Goal: Obtain resource: Obtain resource

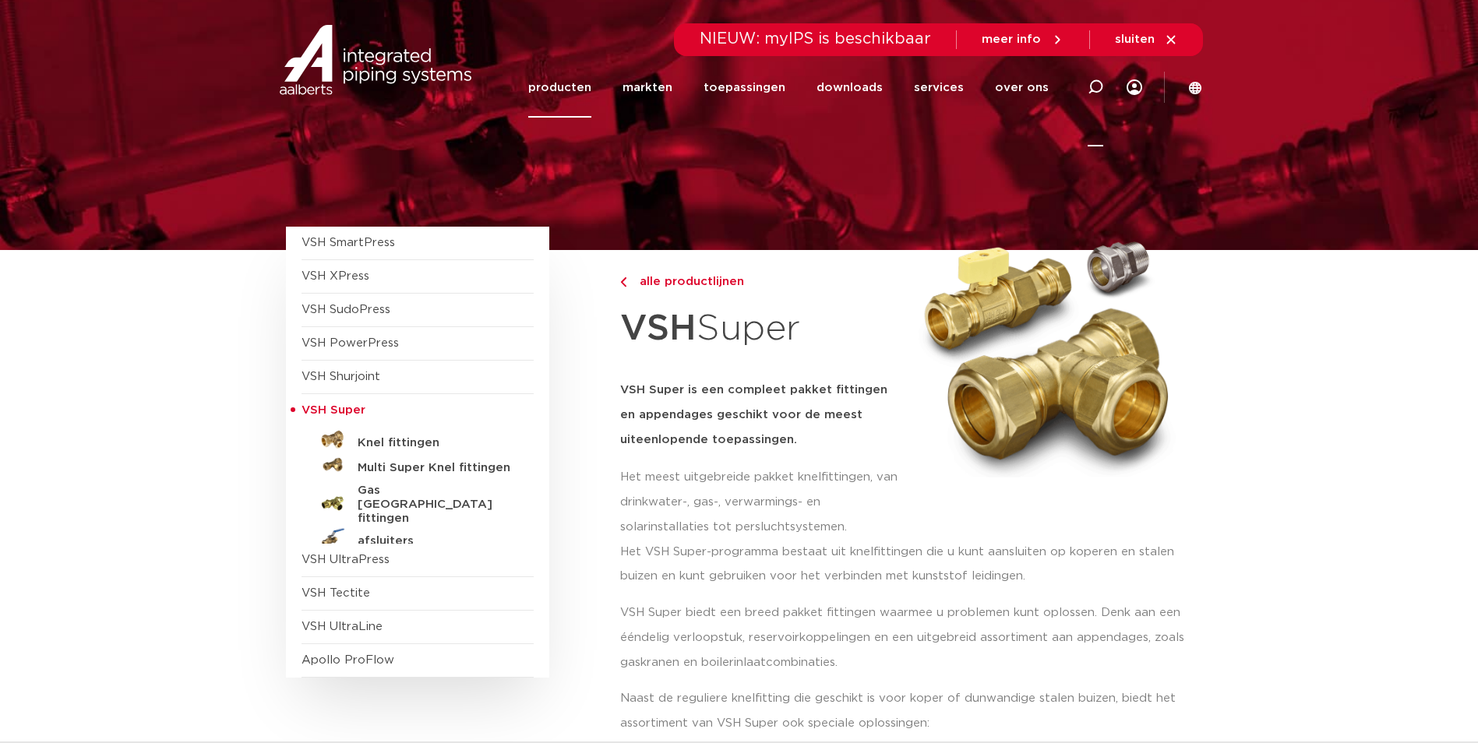
click at [1088, 83] on icon at bounding box center [1096, 87] width 16 height 16
paste input "047003.0"
type input "047003.0"
click button "Zoeken" at bounding box center [0, 0] width 0 height 0
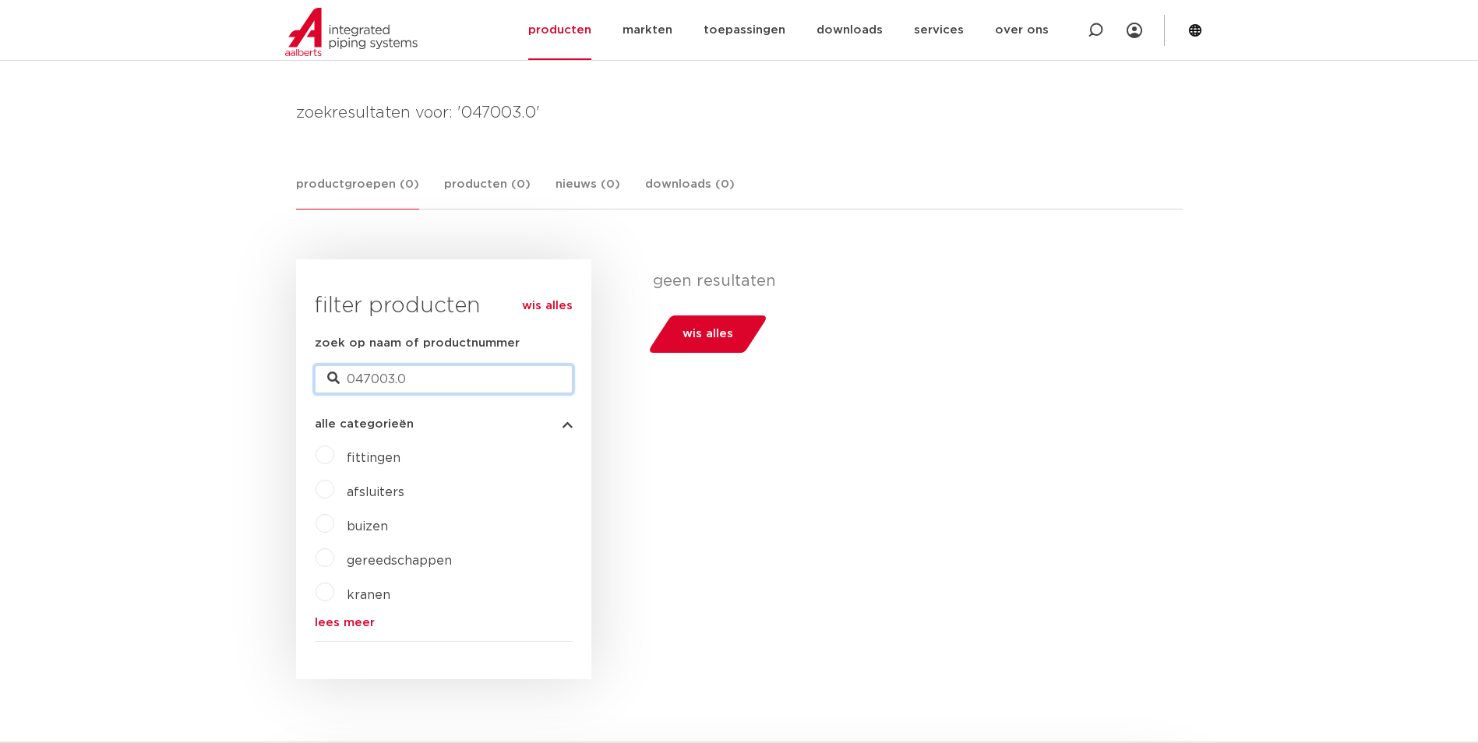
click at [531, 369] on input "047003.0" at bounding box center [444, 379] width 258 height 28
type input "047003"
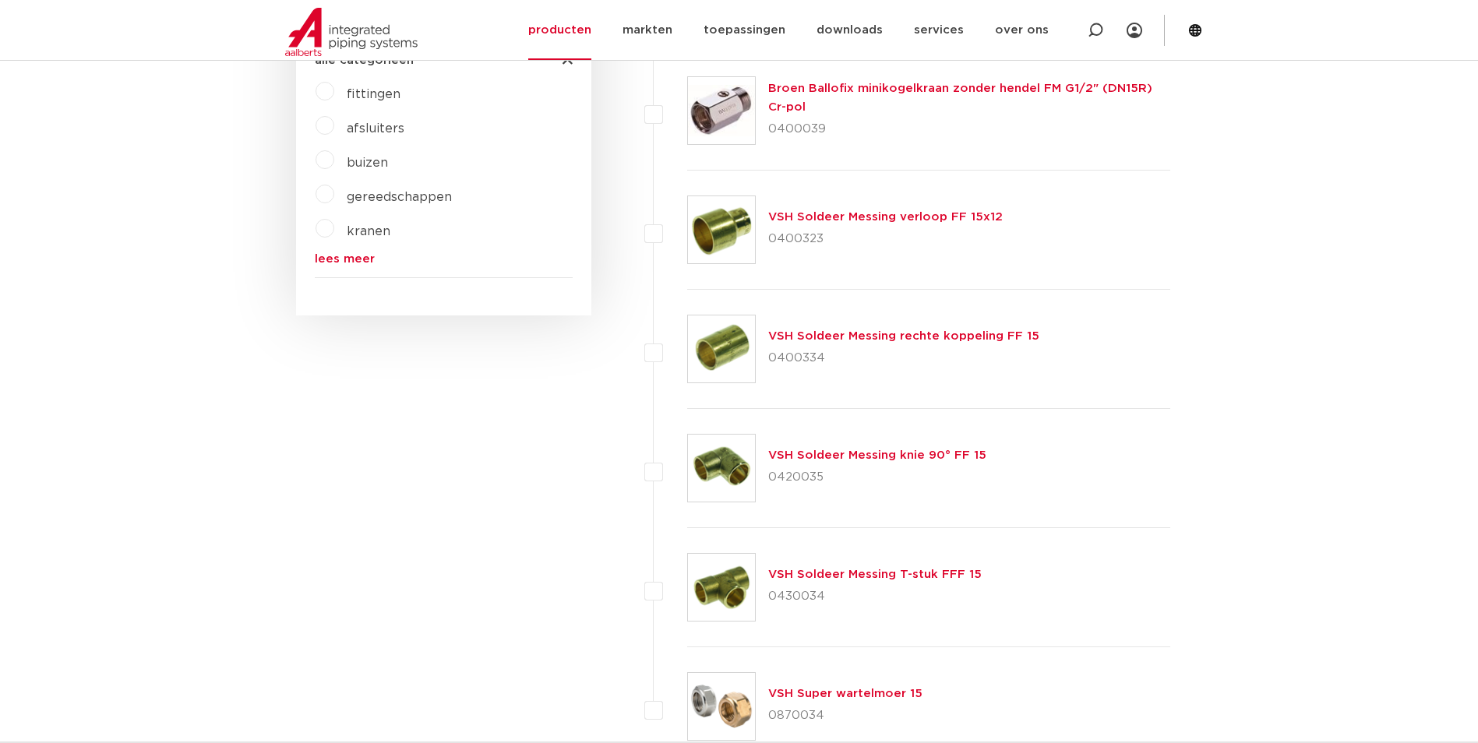
scroll to position [200, 0]
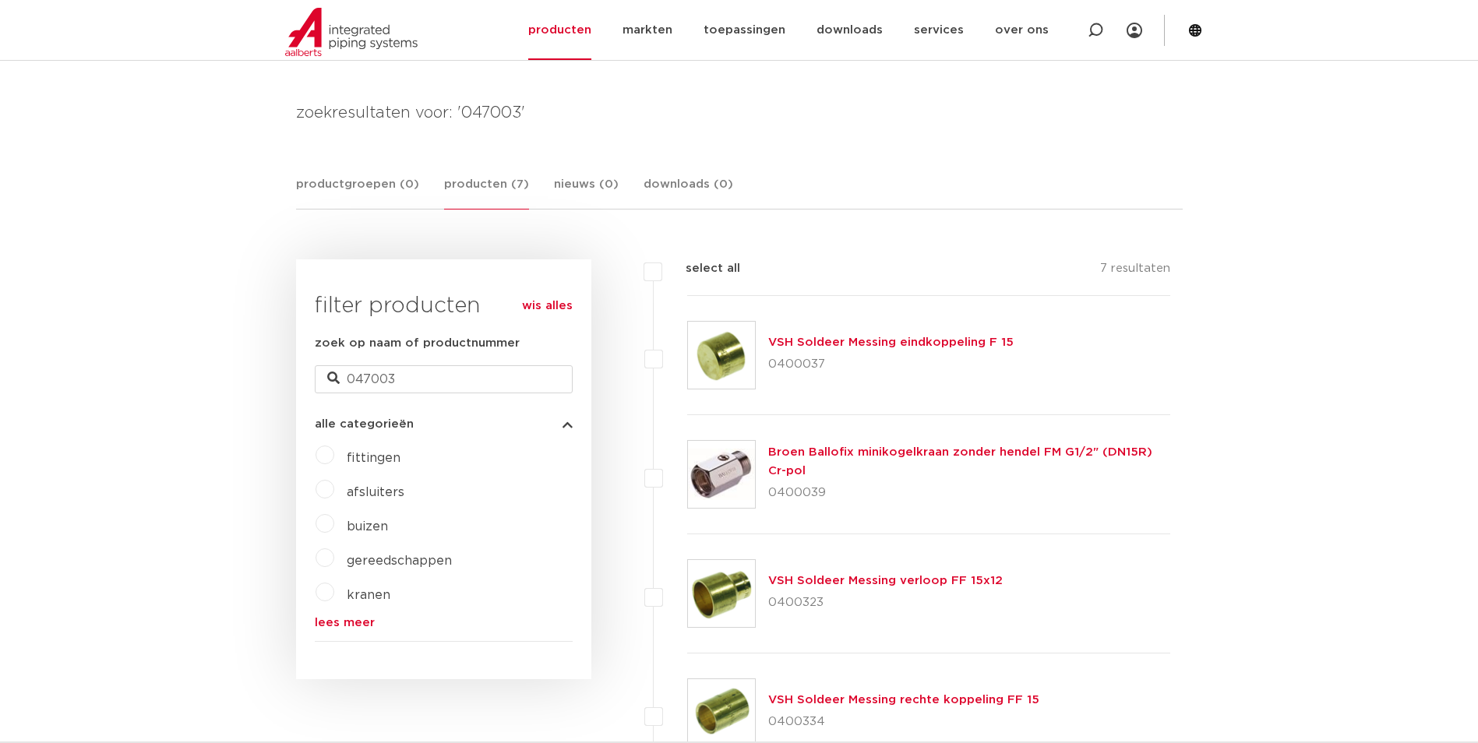
click at [420, 364] on div "zoek op naam of productnummer 047003" at bounding box center [444, 363] width 258 height 59
click at [416, 378] on input "047003" at bounding box center [444, 379] width 258 height 28
type input "0470030"
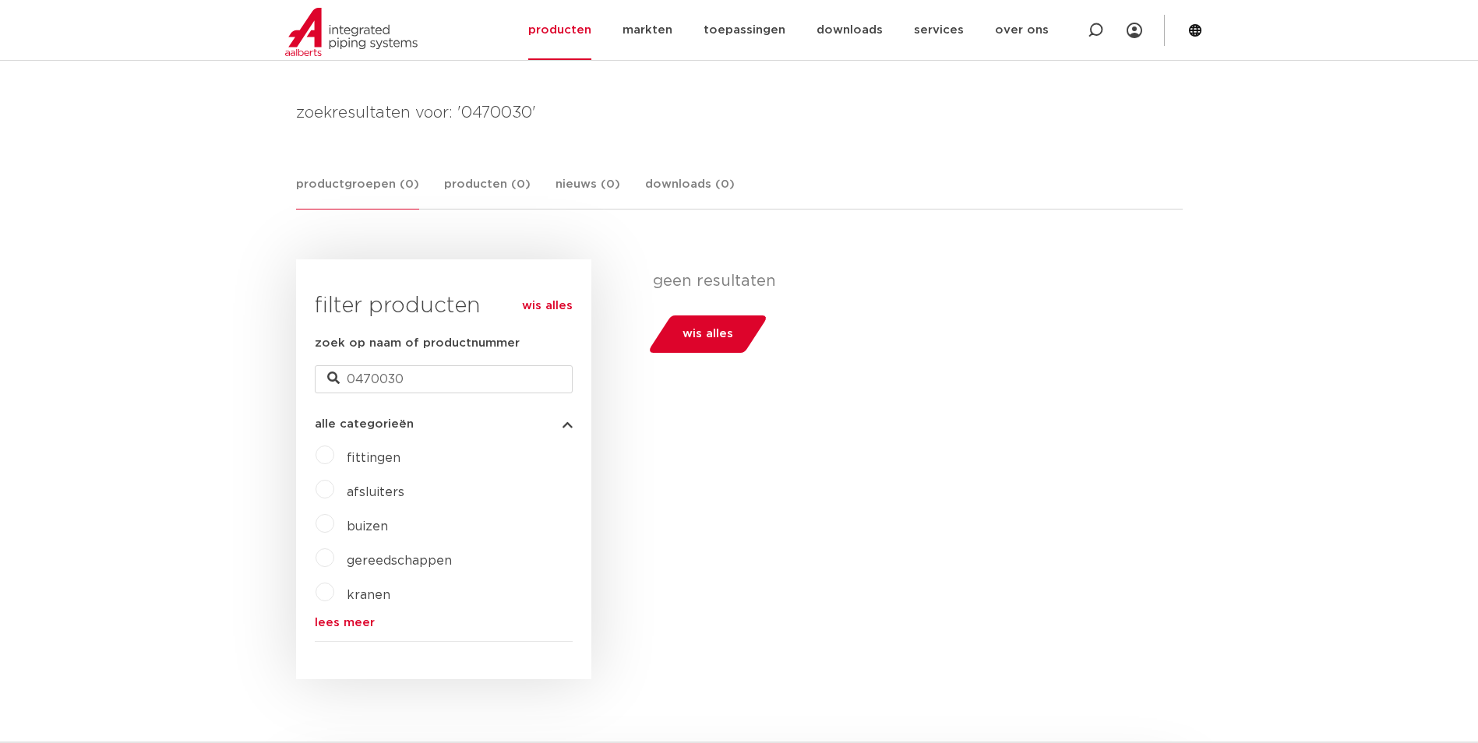
drag, startPoint x: 456, startPoint y: 364, endPoint x: 457, endPoint y: 374, distance: 10.2
click at [456, 365] on div "zoek op naam of productnummer 0470030" at bounding box center [444, 363] width 258 height 59
click at [457, 378] on input "0470030" at bounding box center [444, 379] width 258 height 28
type input "047003"
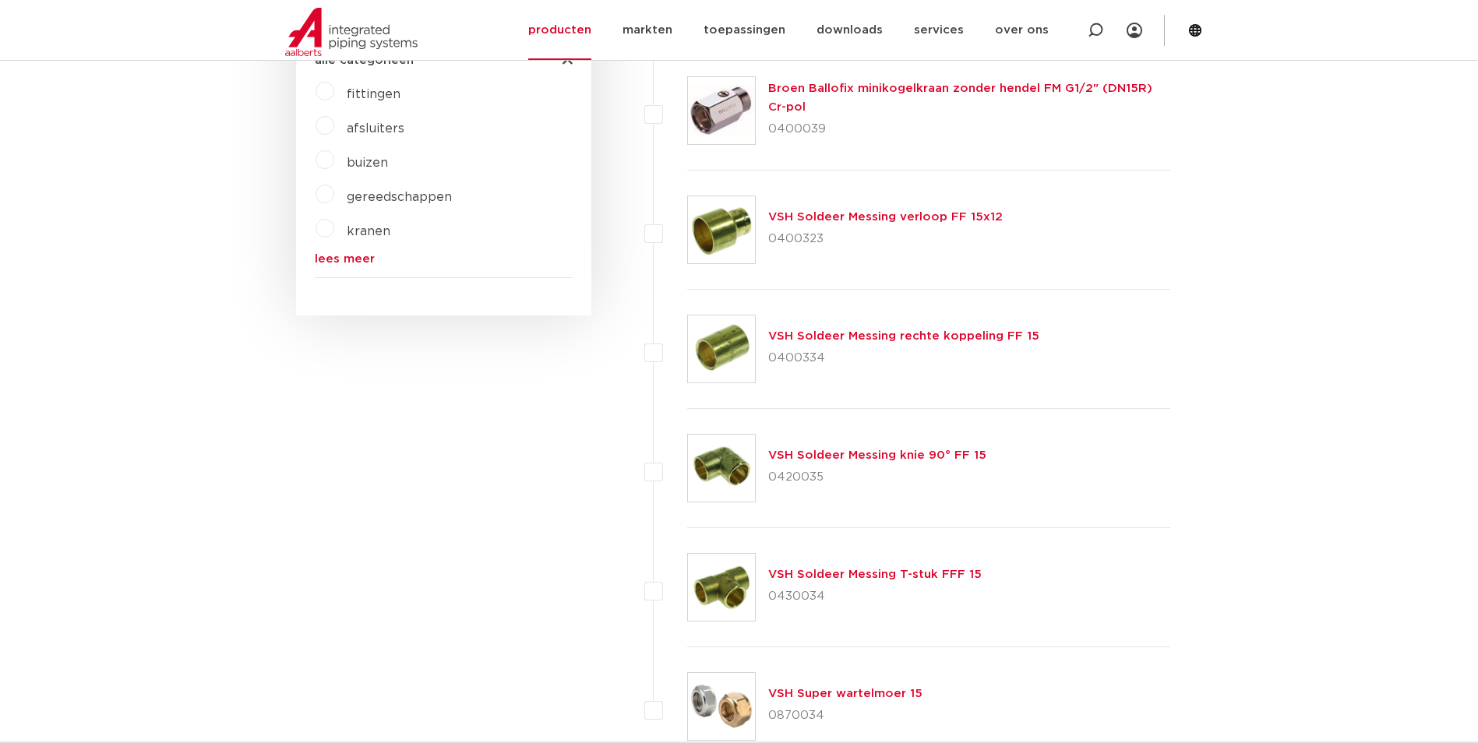
scroll to position [200, 0]
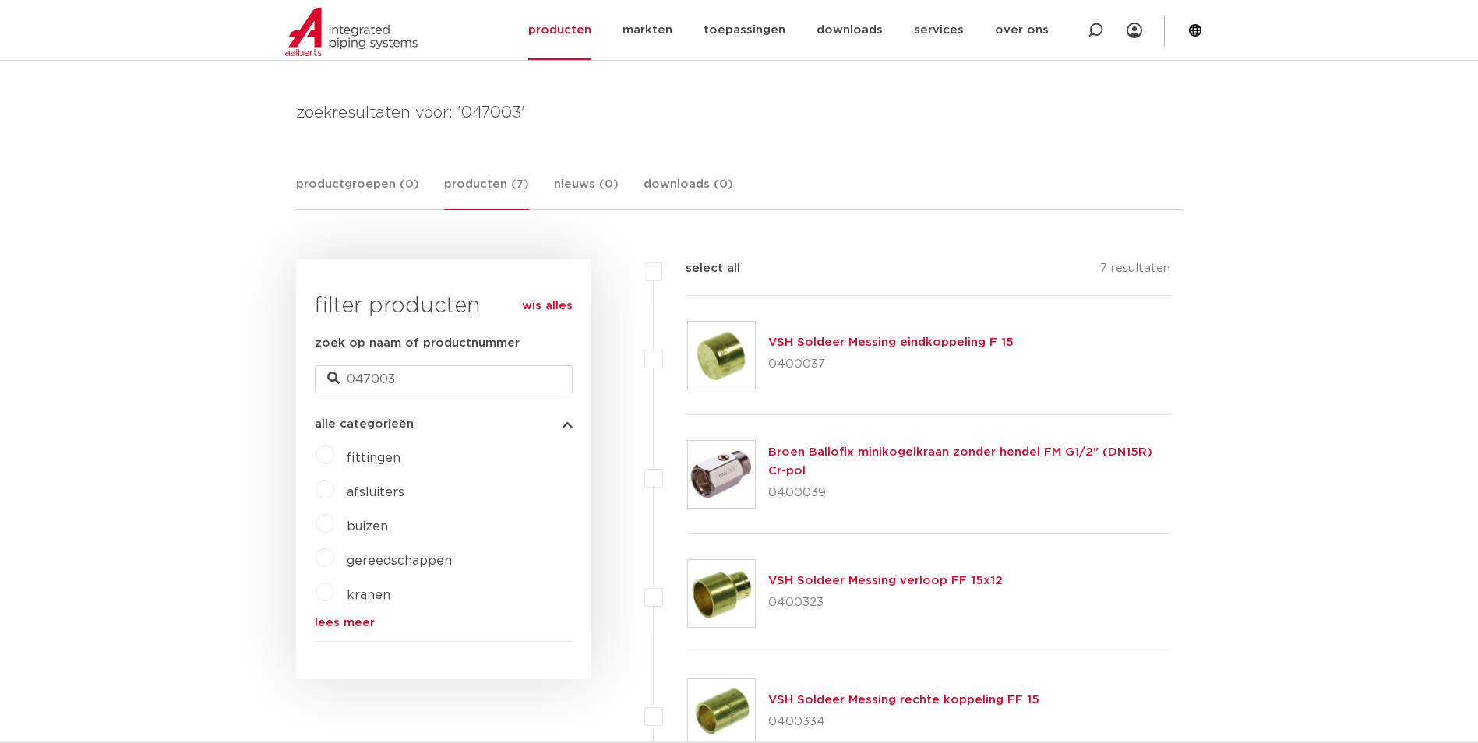
click at [360, 619] on link "lees meer" at bounding box center [444, 623] width 258 height 12
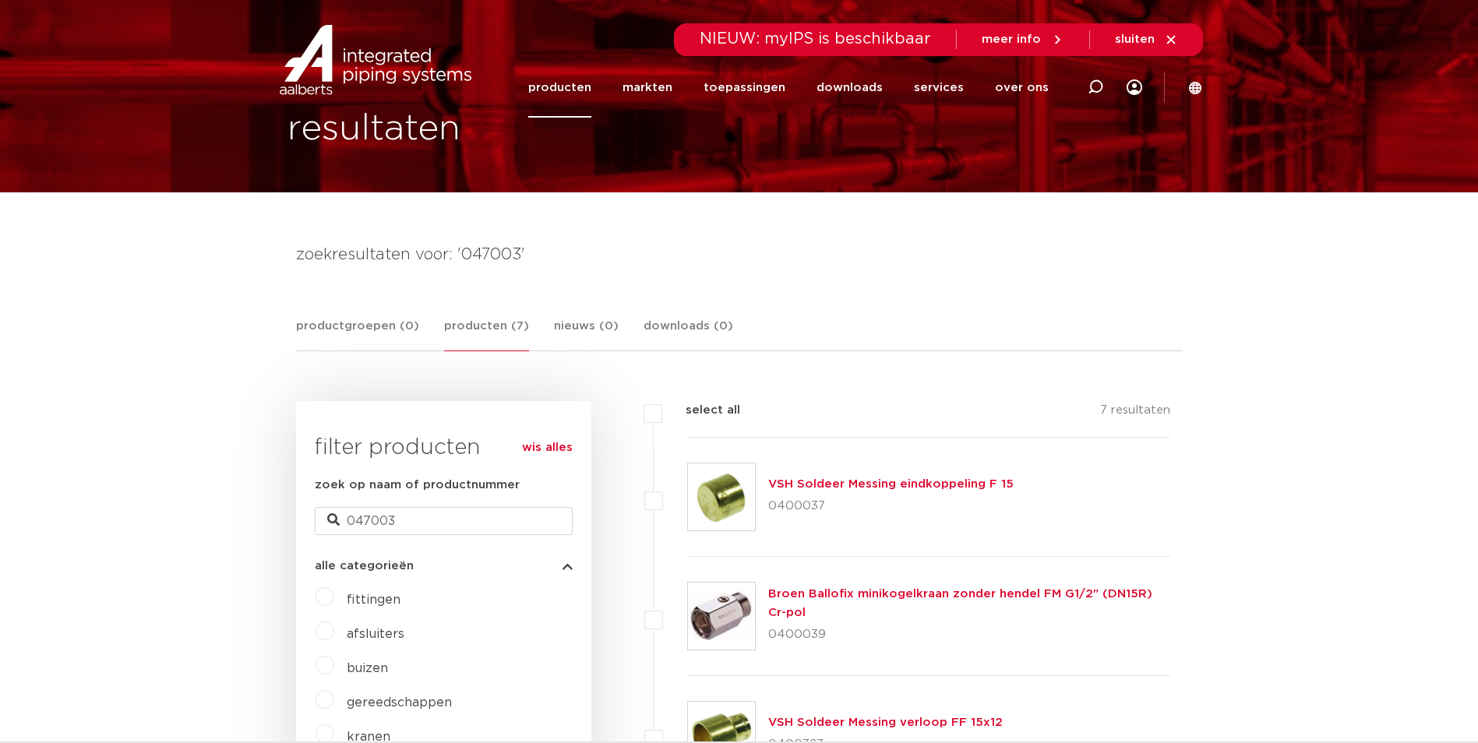
scroll to position [0, 0]
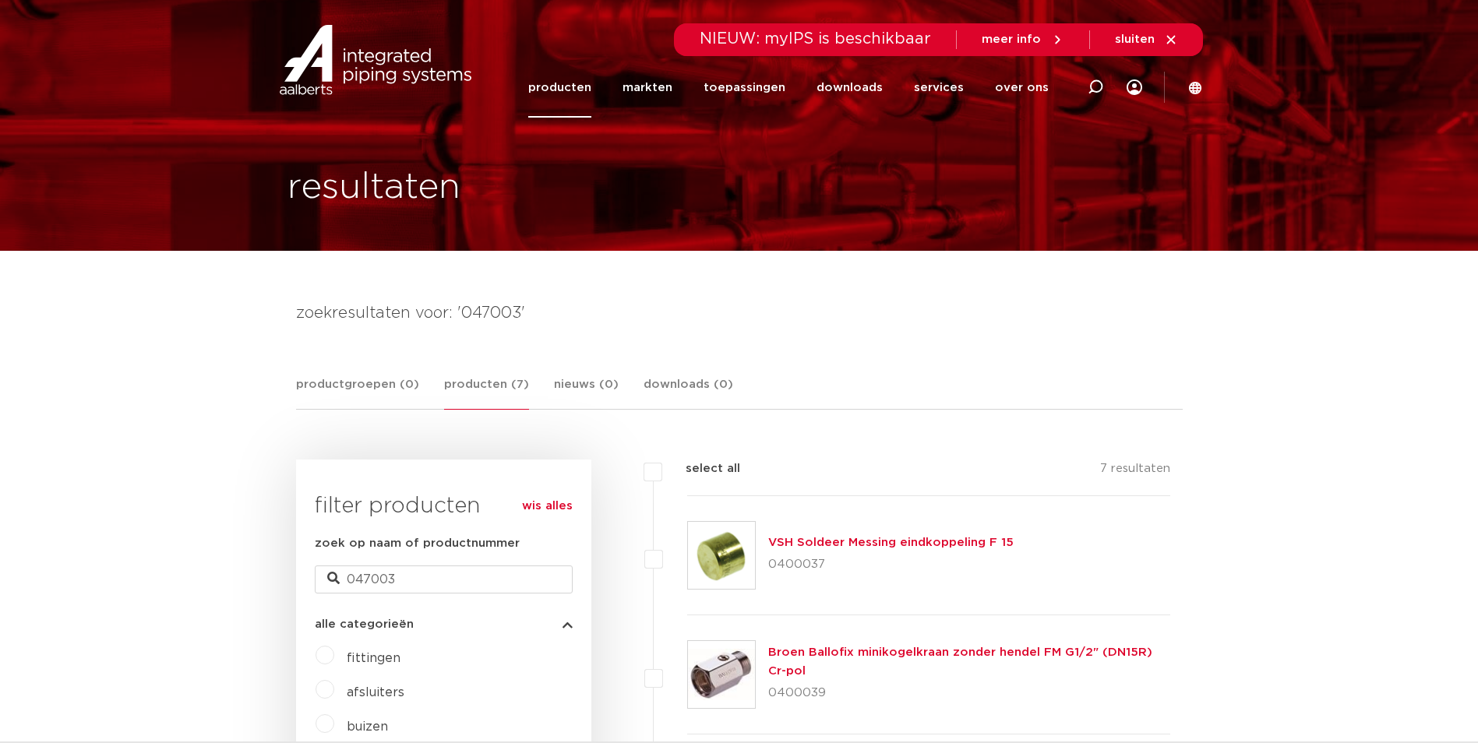
click at [1023, 38] on span "meer info" at bounding box center [1011, 40] width 59 height 12
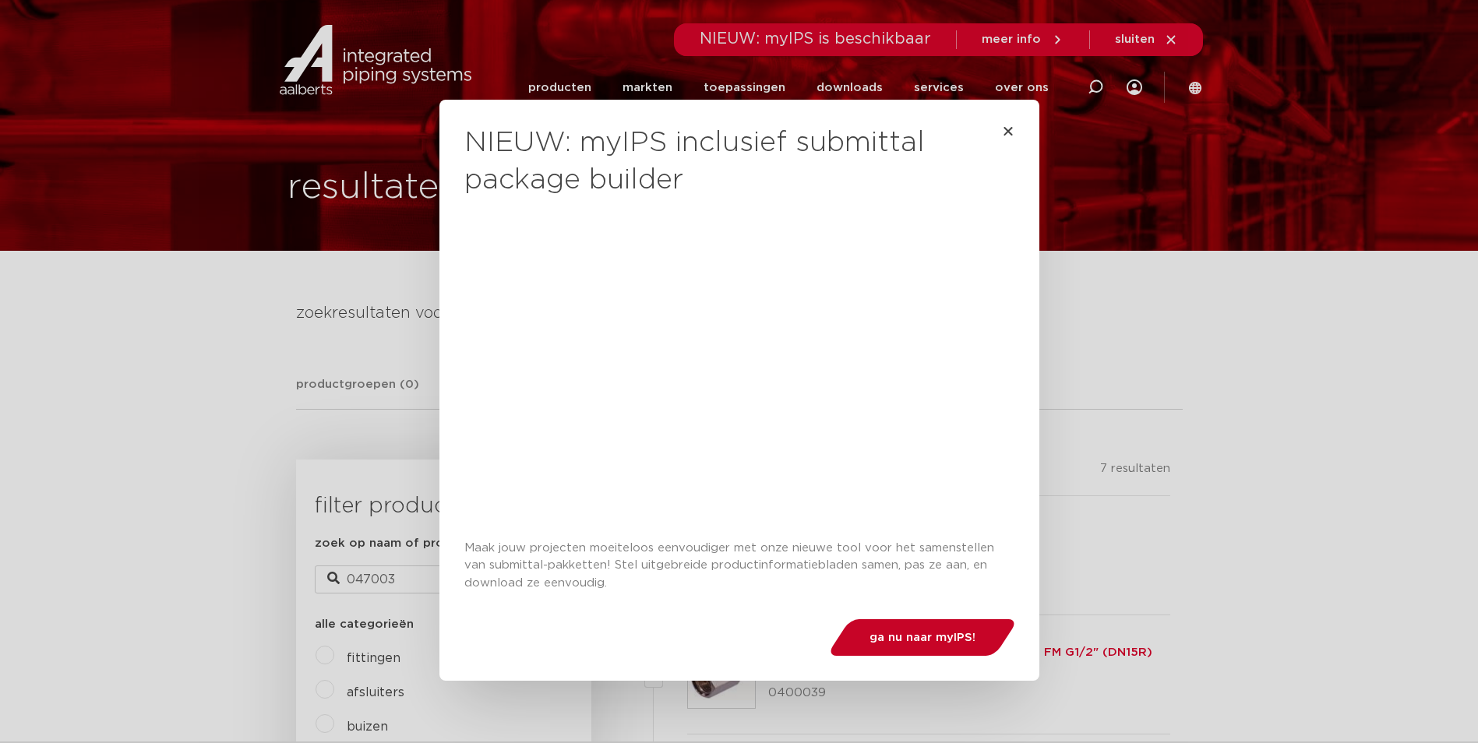
click at [905, 642] on span "ga nu naar myIPS!" at bounding box center [923, 638] width 106 height 12
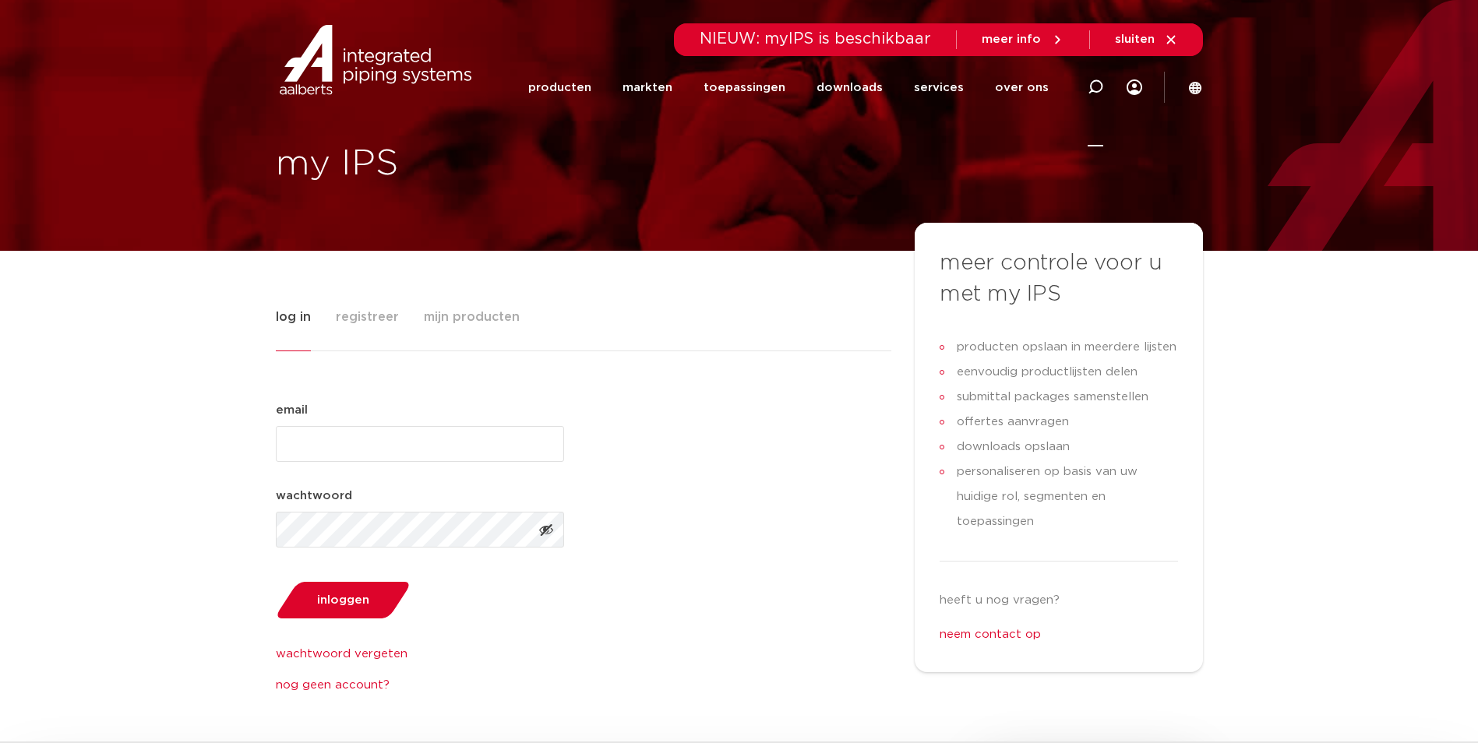
click at [1096, 86] on icon at bounding box center [1096, 87] width 16 height 16
type input "dwd"
click button "Zoeken" at bounding box center [0, 0] width 0 height 0
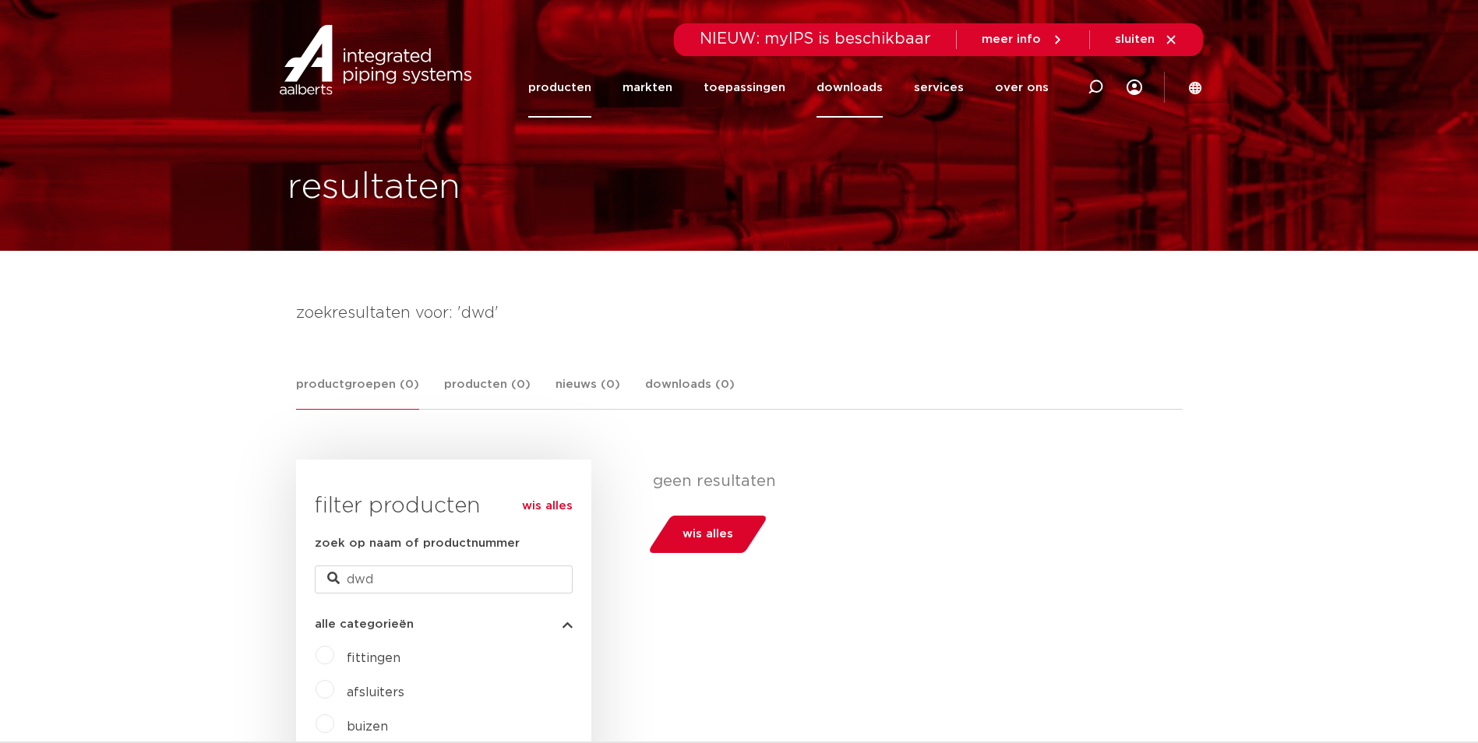
click at [834, 83] on link "downloads" at bounding box center [850, 88] width 66 height 60
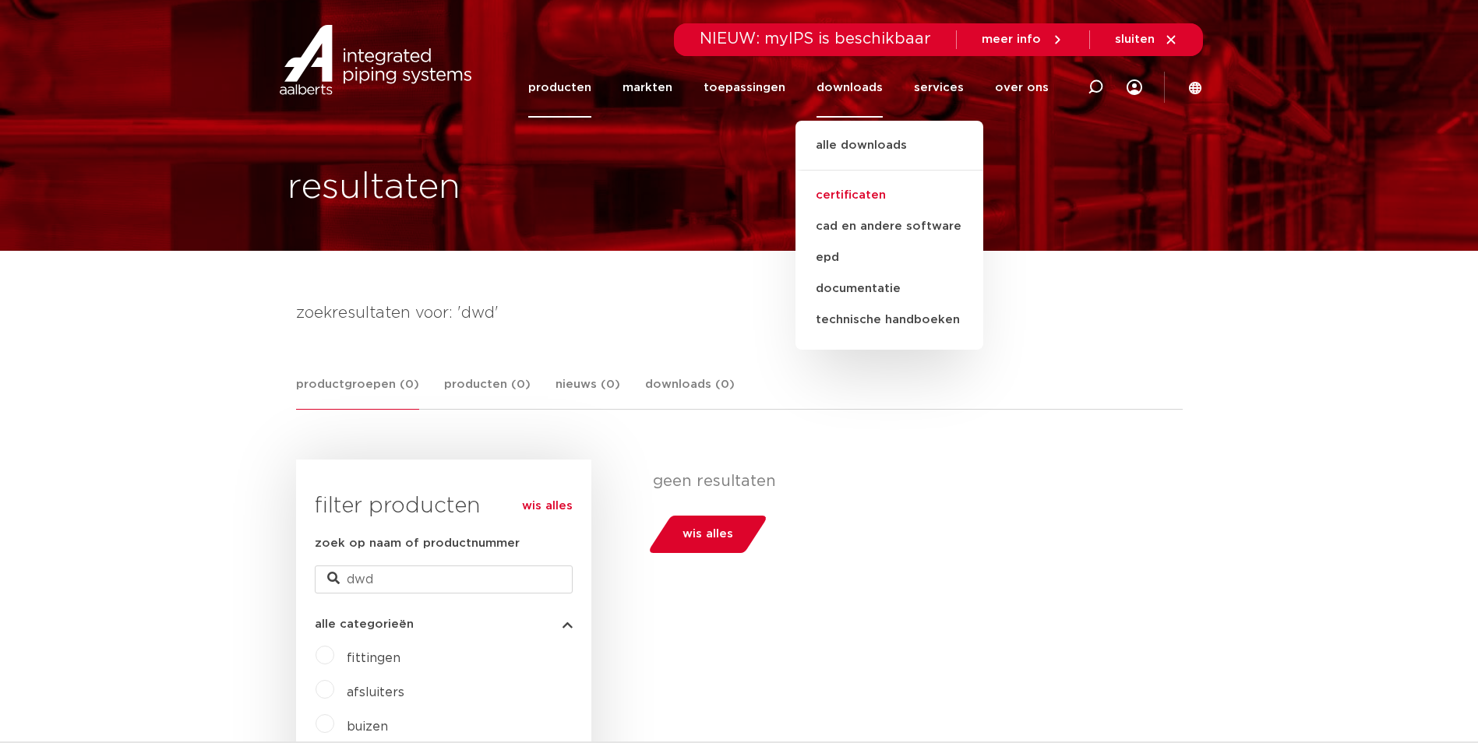
click at [870, 193] on link "certificaten" at bounding box center [890, 195] width 188 height 31
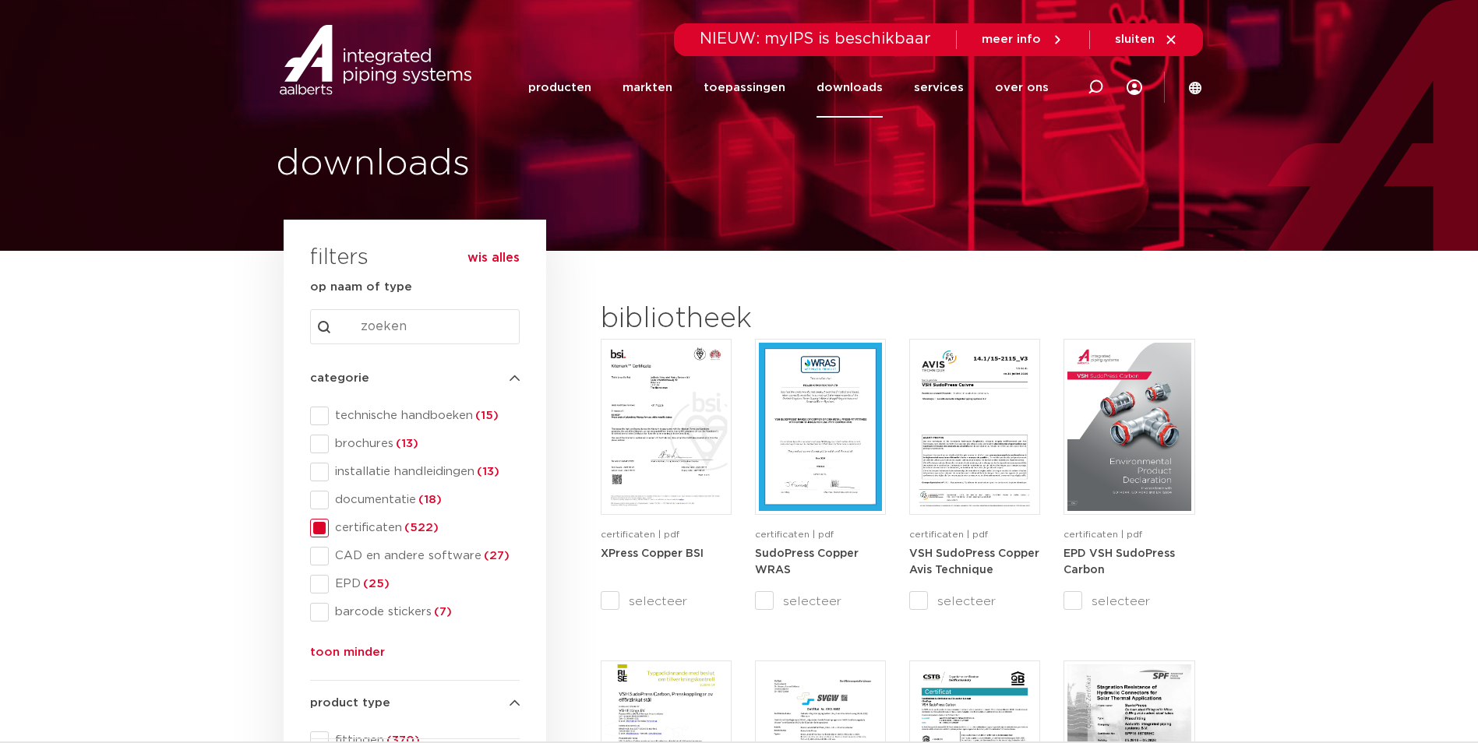
click at [846, 79] on link "downloads" at bounding box center [850, 88] width 66 height 60
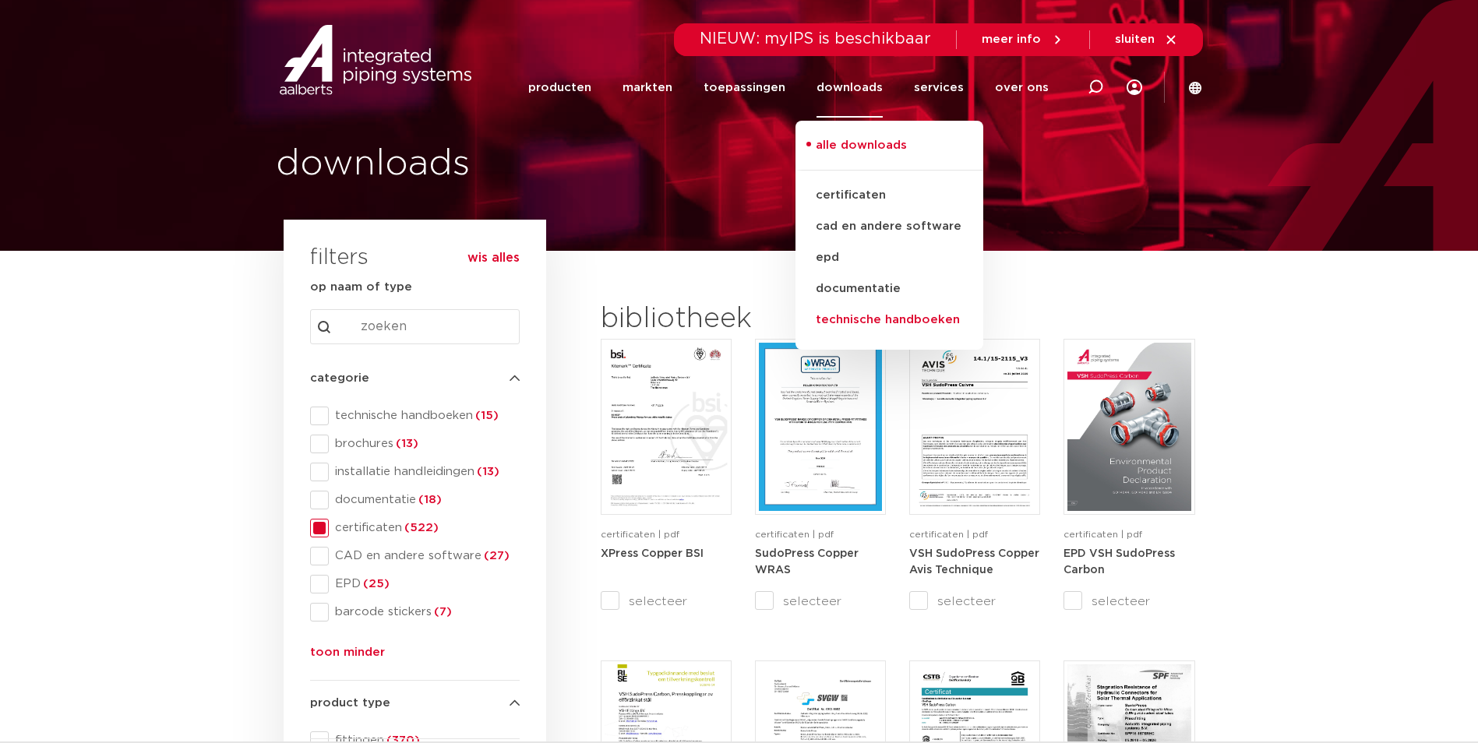
click at [879, 323] on link "technische handboeken" at bounding box center [890, 320] width 188 height 31
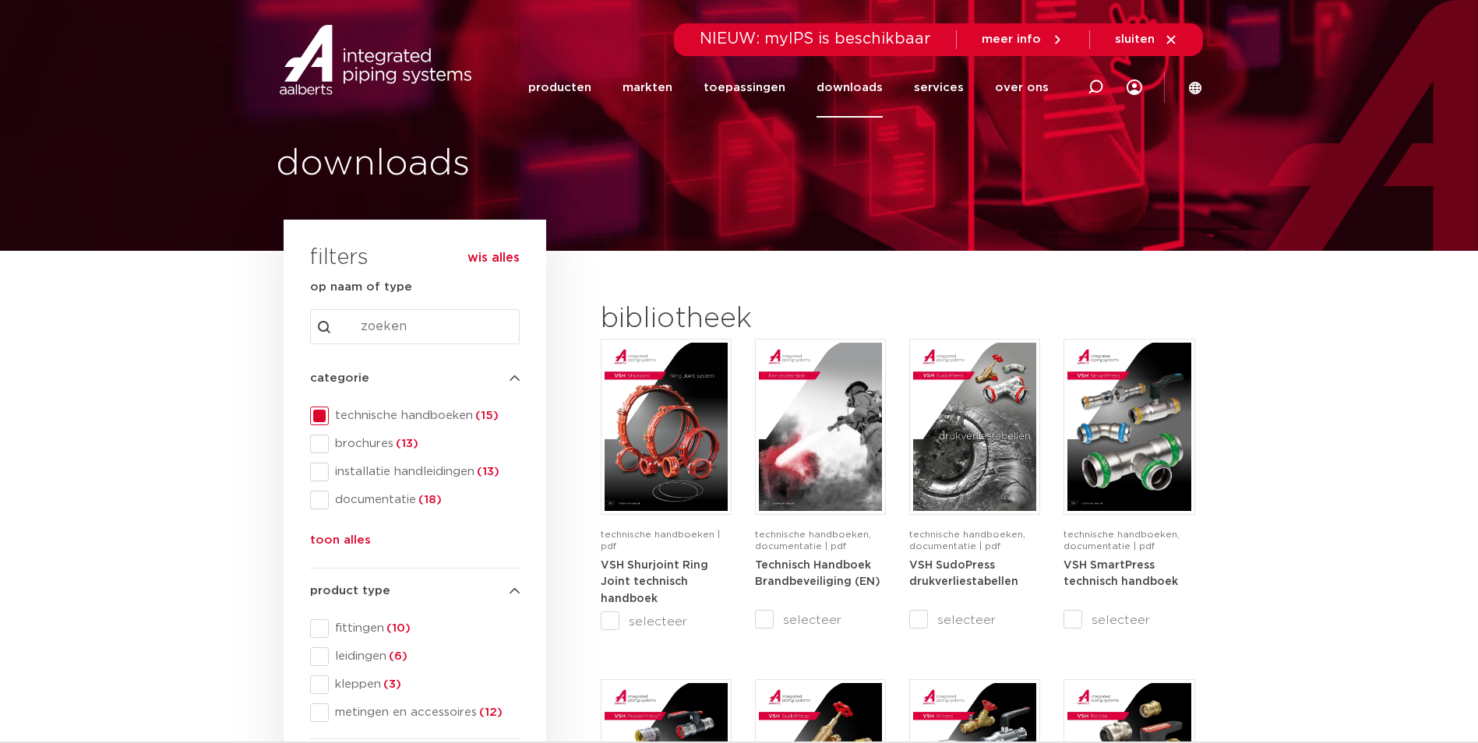
click at [881, 86] on link "downloads" at bounding box center [850, 88] width 66 height 60
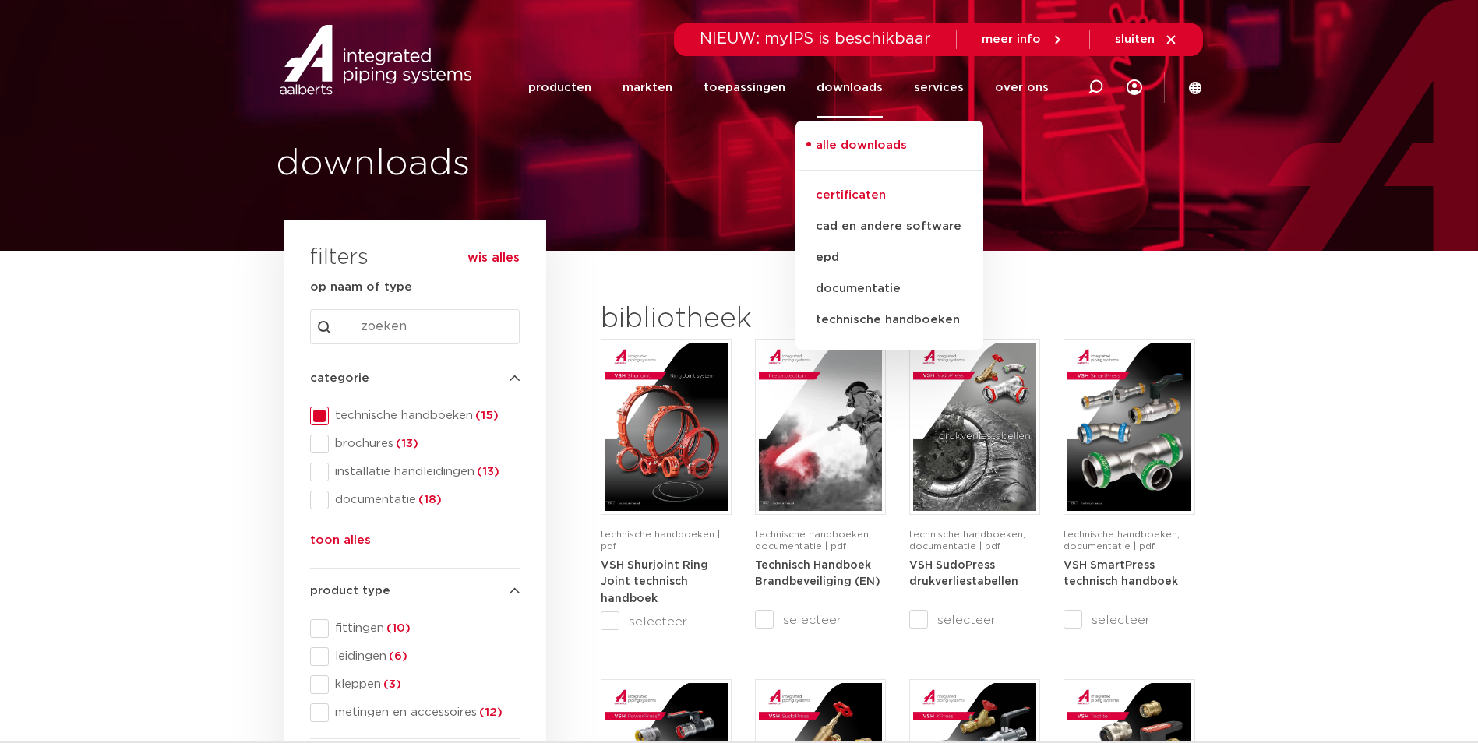
click at [873, 201] on link "certificaten" at bounding box center [890, 195] width 188 height 31
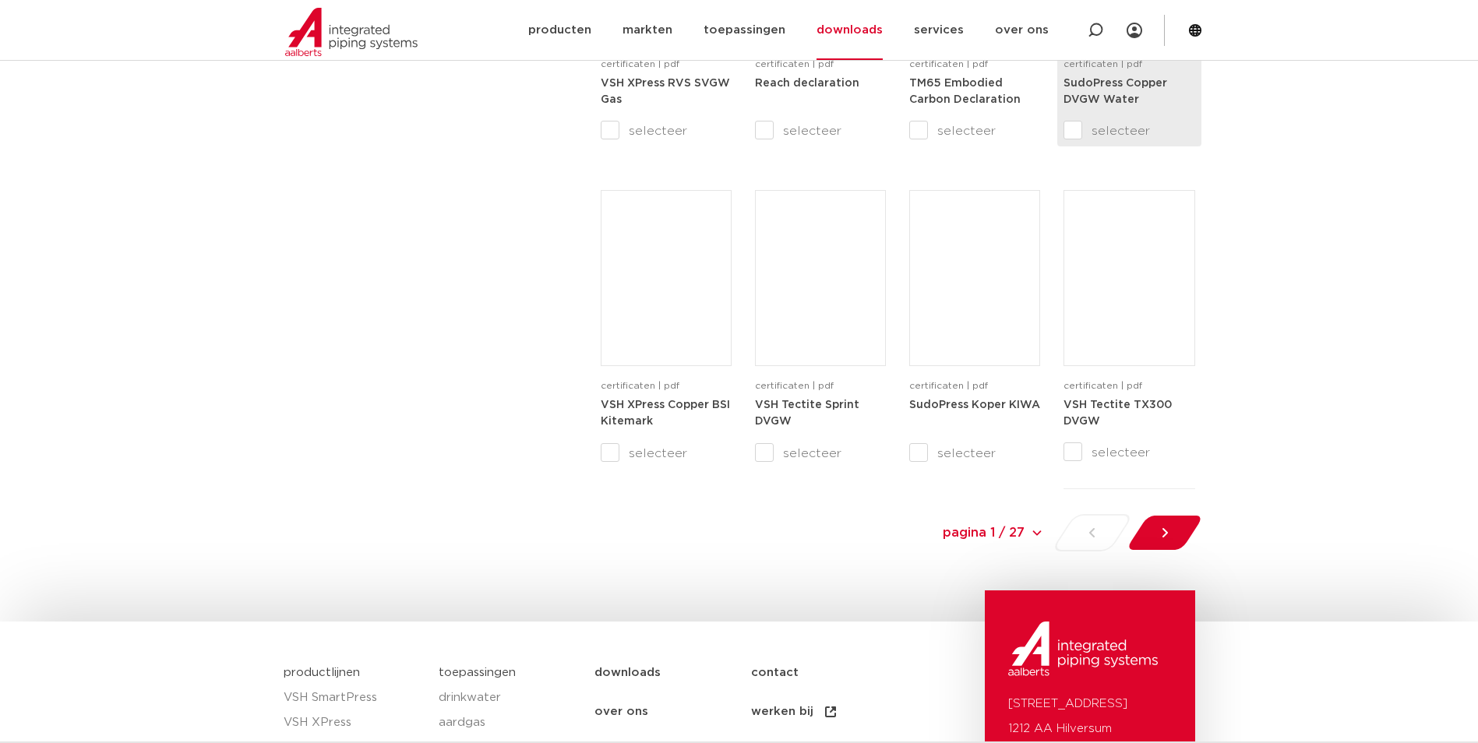
scroll to position [1455, 0]
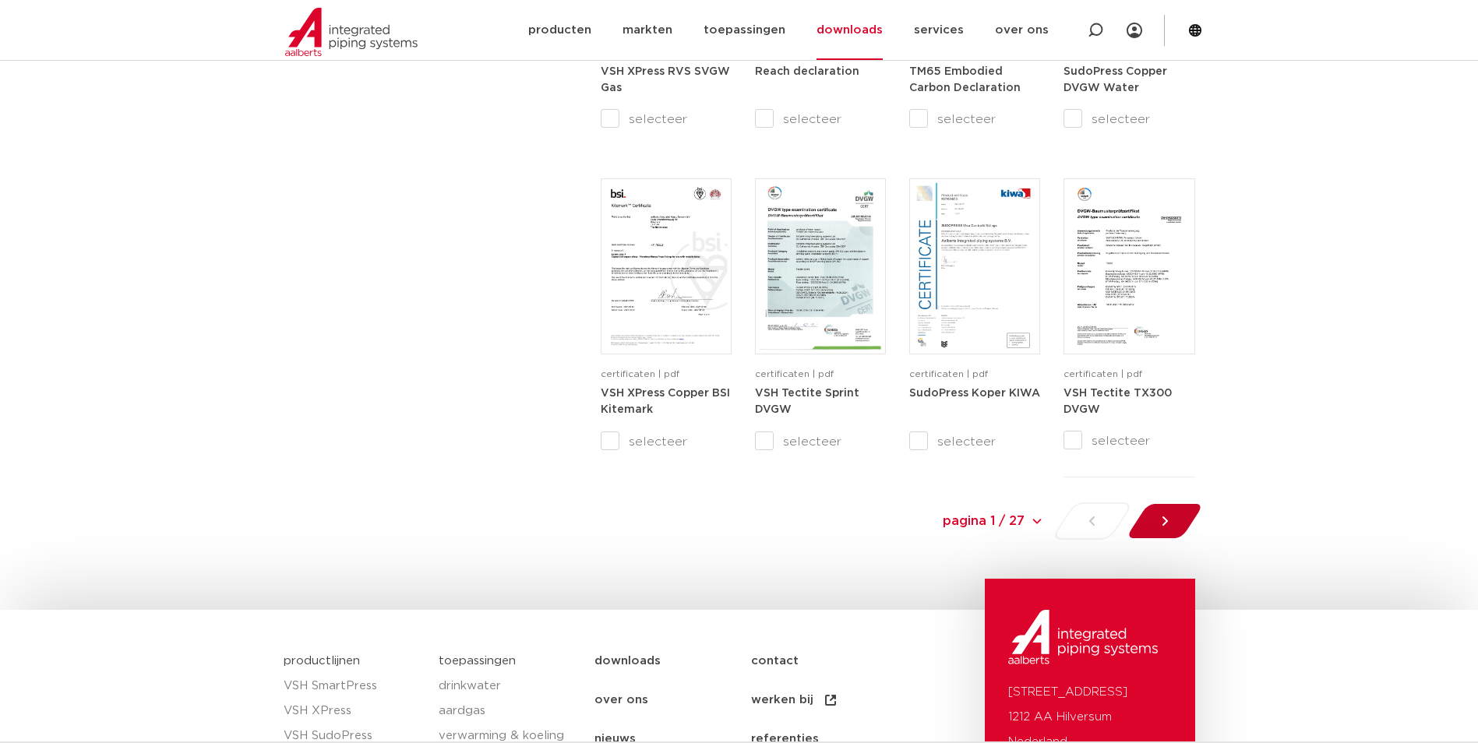
click at [1163, 520] on icon at bounding box center [1165, 521] width 16 height 16
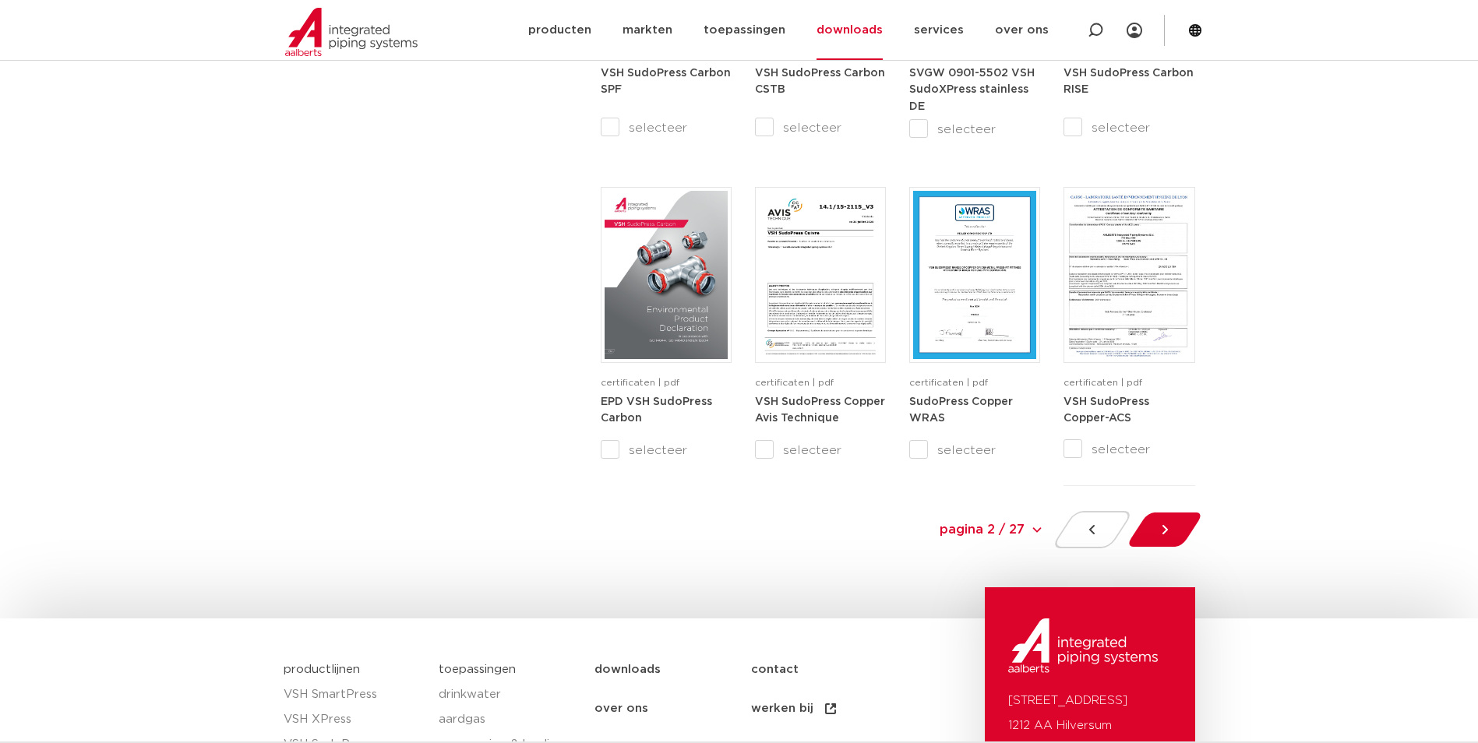
scroll to position [1455, 0]
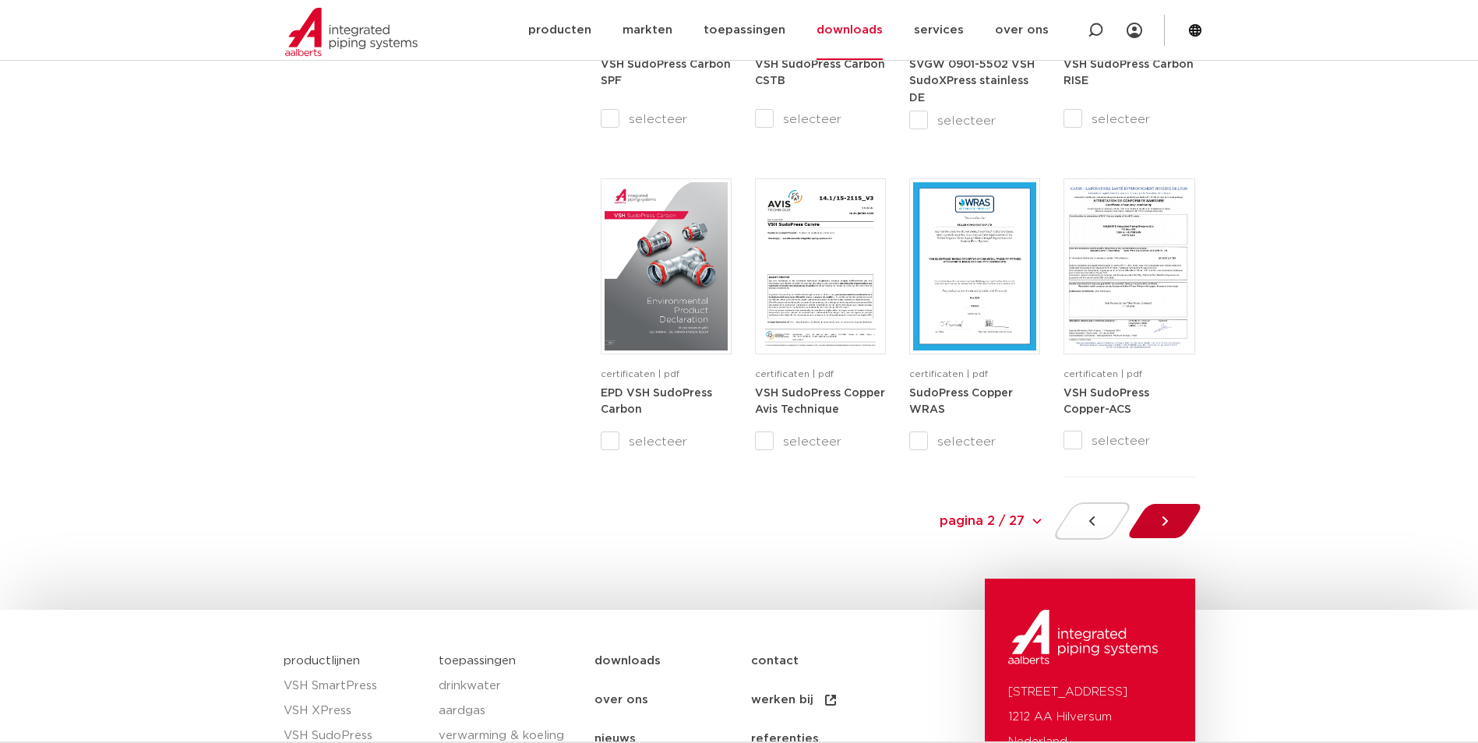
click at [1168, 506] on div at bounding box center [1164, 521] width 85 height 37
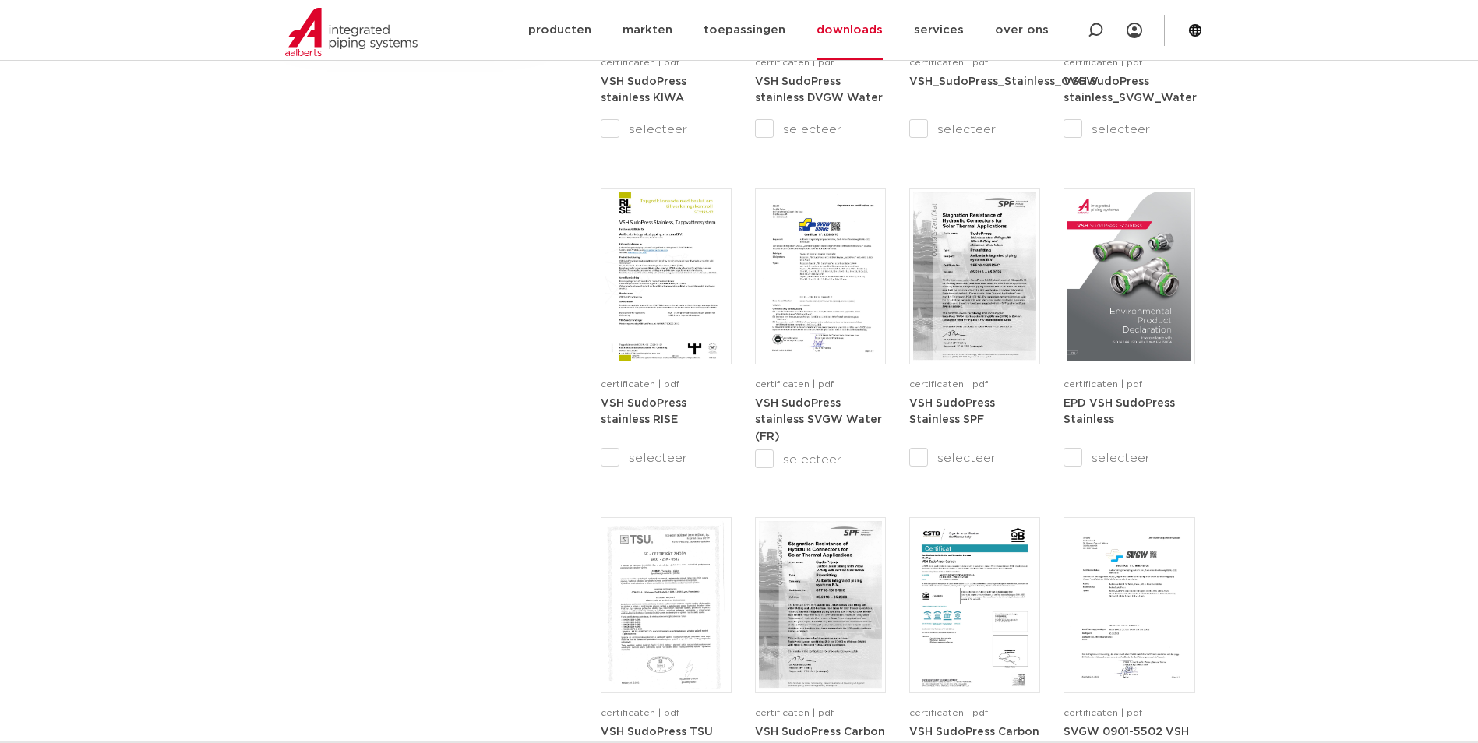
scroll to position [1430, 0]
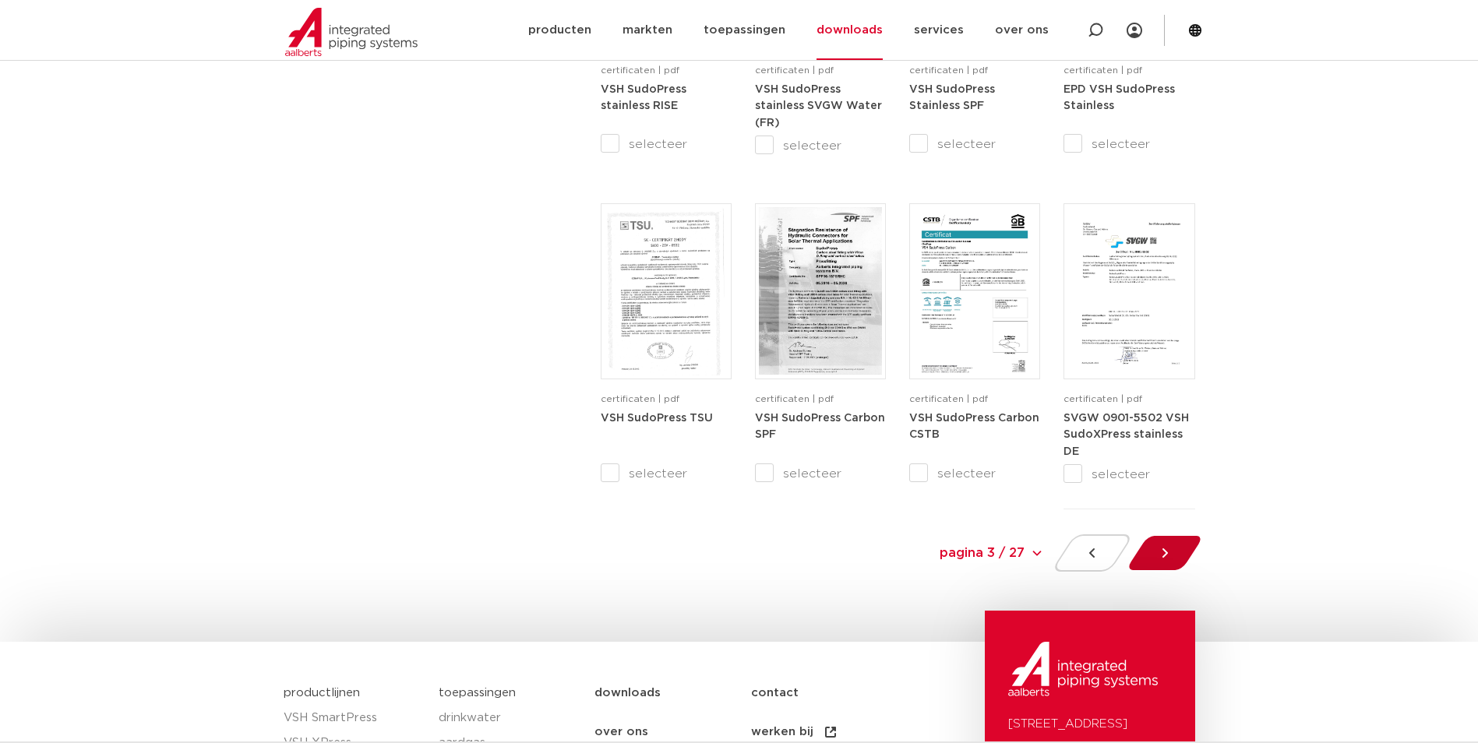
click at [1164, 556] on icon at bounding box center [1164, 553] width 5 height 9
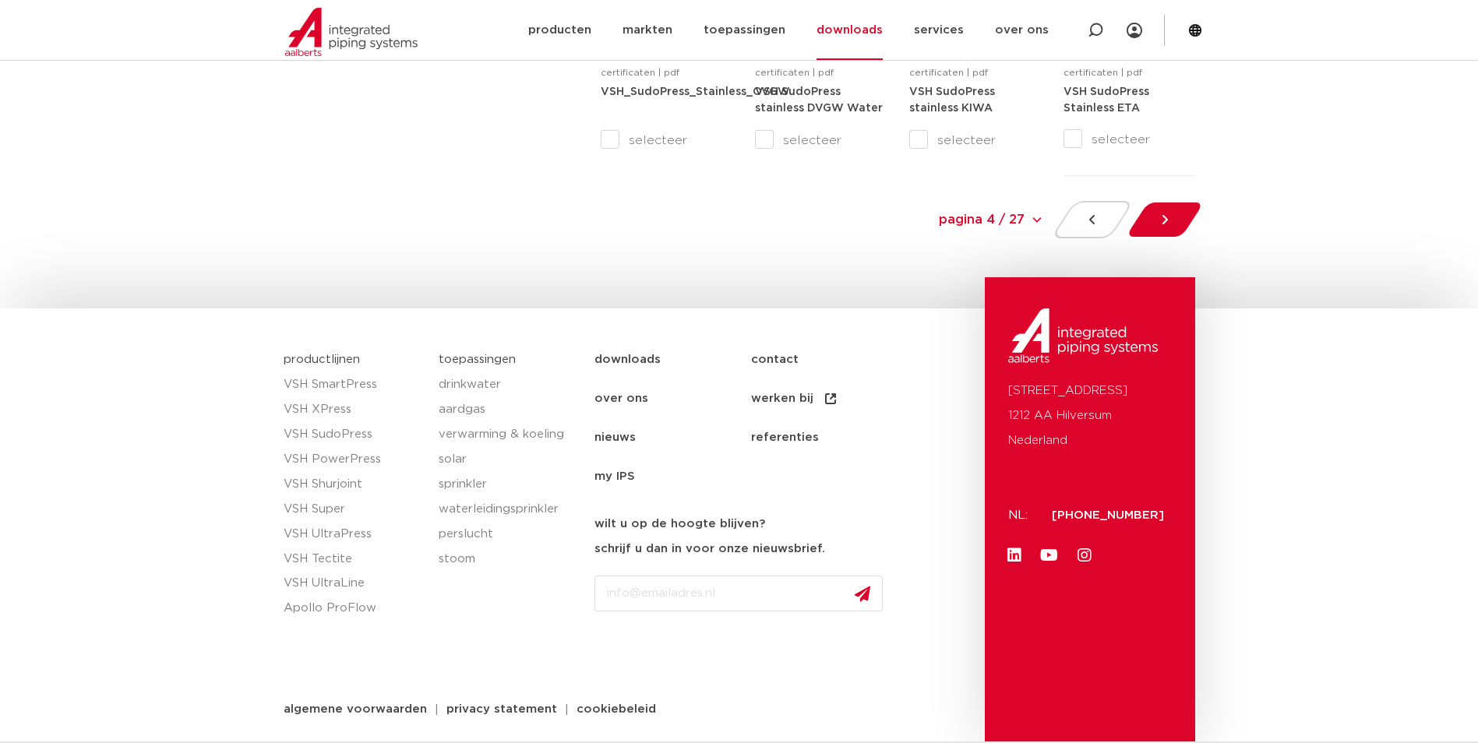
scroll to position [1392, 0]
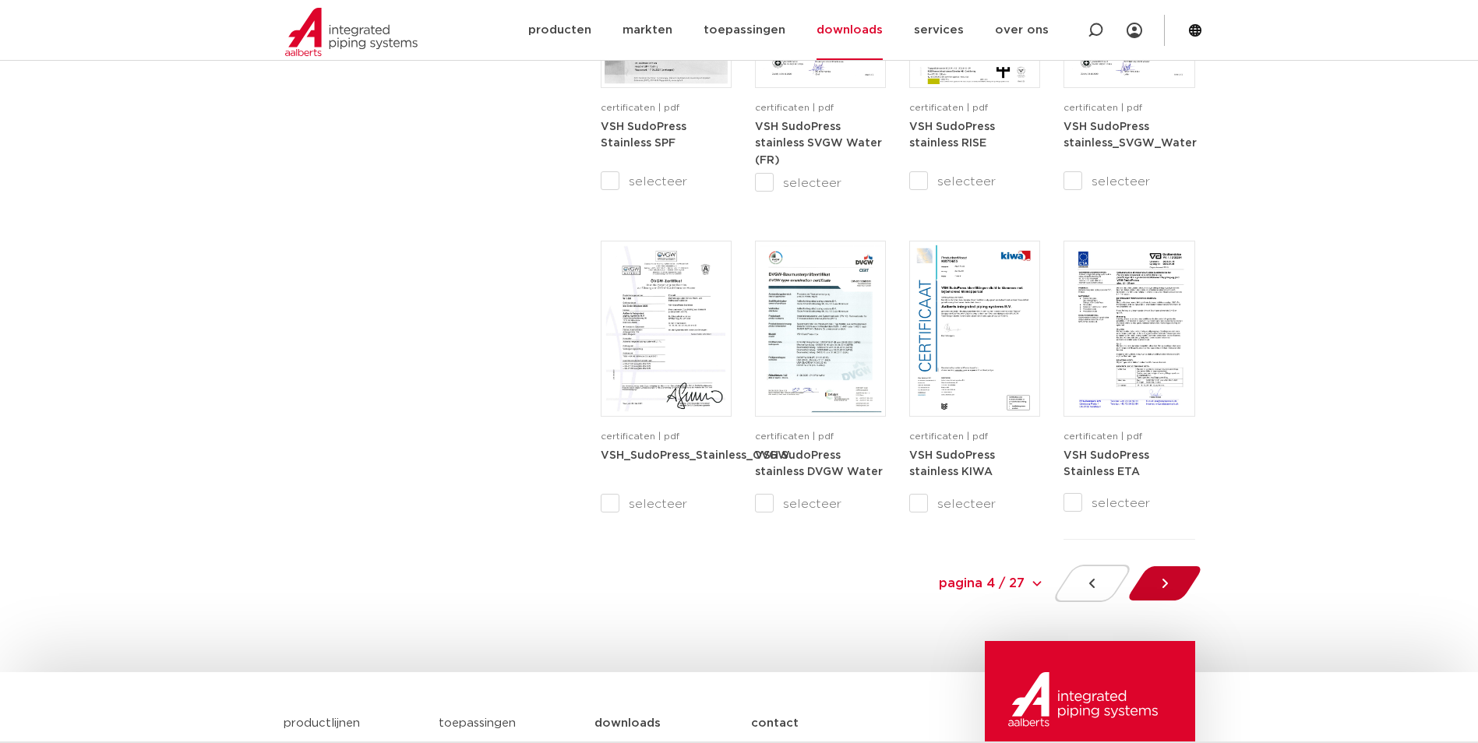
click at [1166, 591] on icon at bounding box center [1165, 584] width 16 height 16
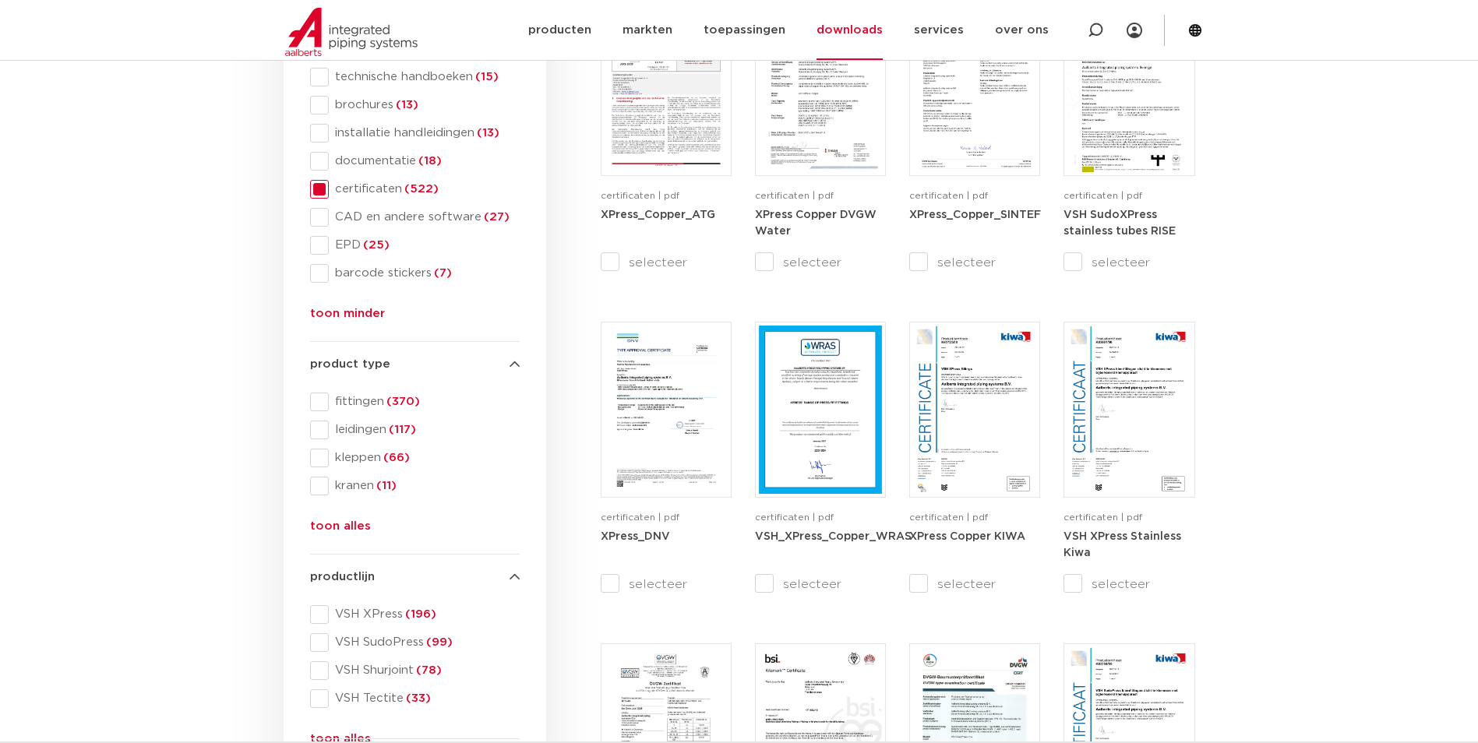
scroll to position [703, 0]
